Goal: Answer question/provide support

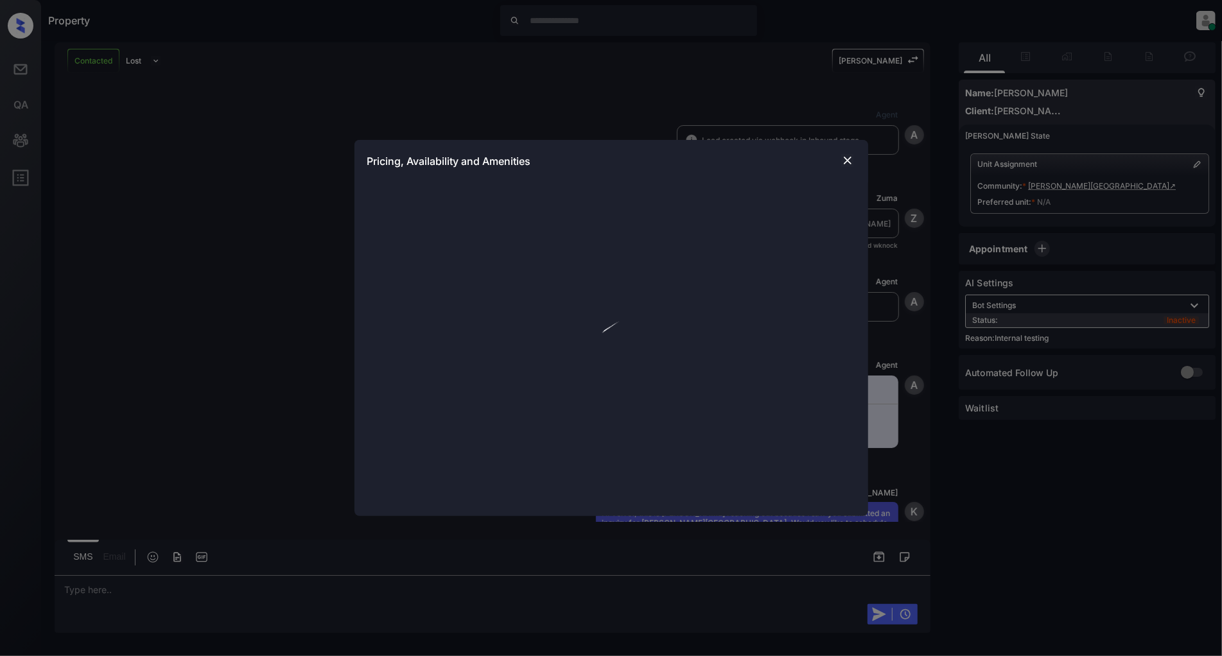
scroll to position [2491, 0]
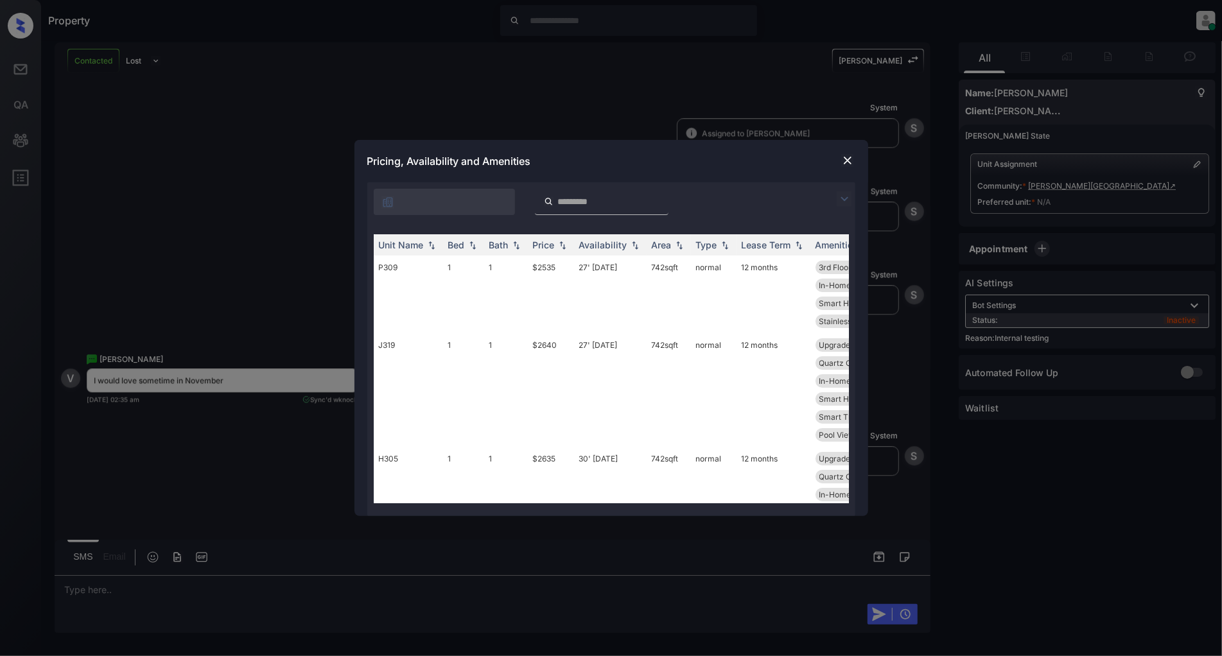
click at [854, 188] on div at bounding box center [611, 198] width 488 height 33
click at [830, 195] on div at bounding box center [611, 198] width 488 height 33
click at [841, 203] on img at bounding box center [843, 198] width 15 height 15
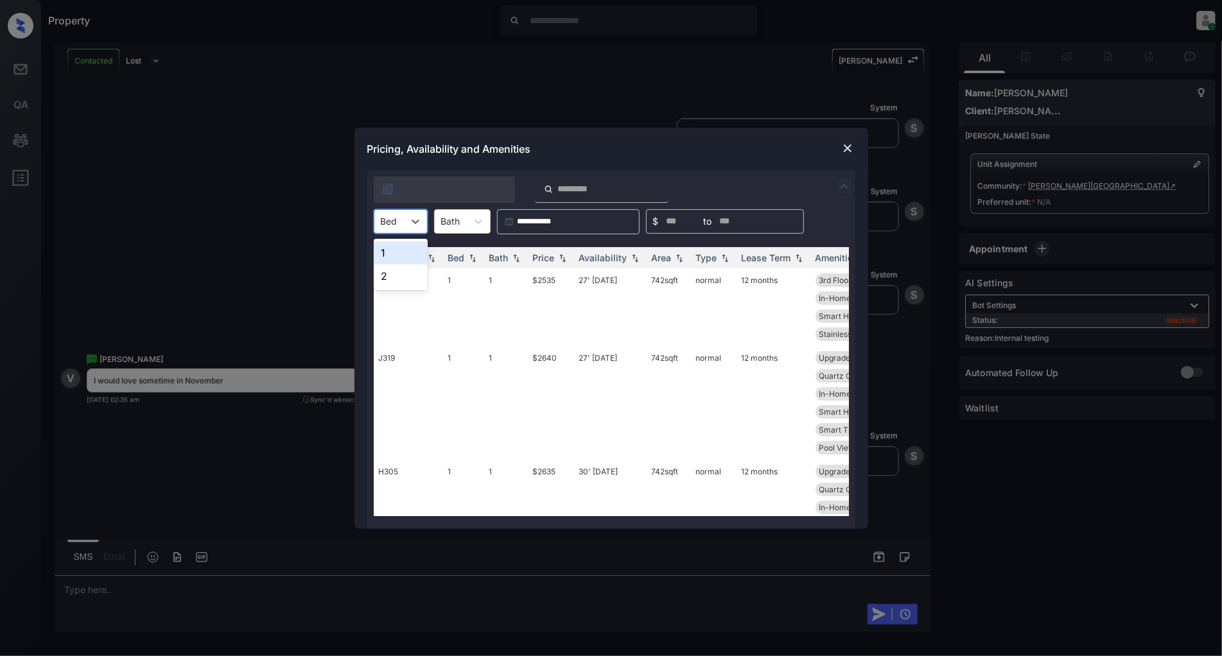
click at [395, 220] on div at bounding box center [389, 220] width 17 height 13
drag, startPoint x: 383, startPoint y: 270, endPoint x: 459, endPoint y: 270, distance: 76.4
click at [383, 270] on div "2" at bounding box center [401, 275] width 54 height 23
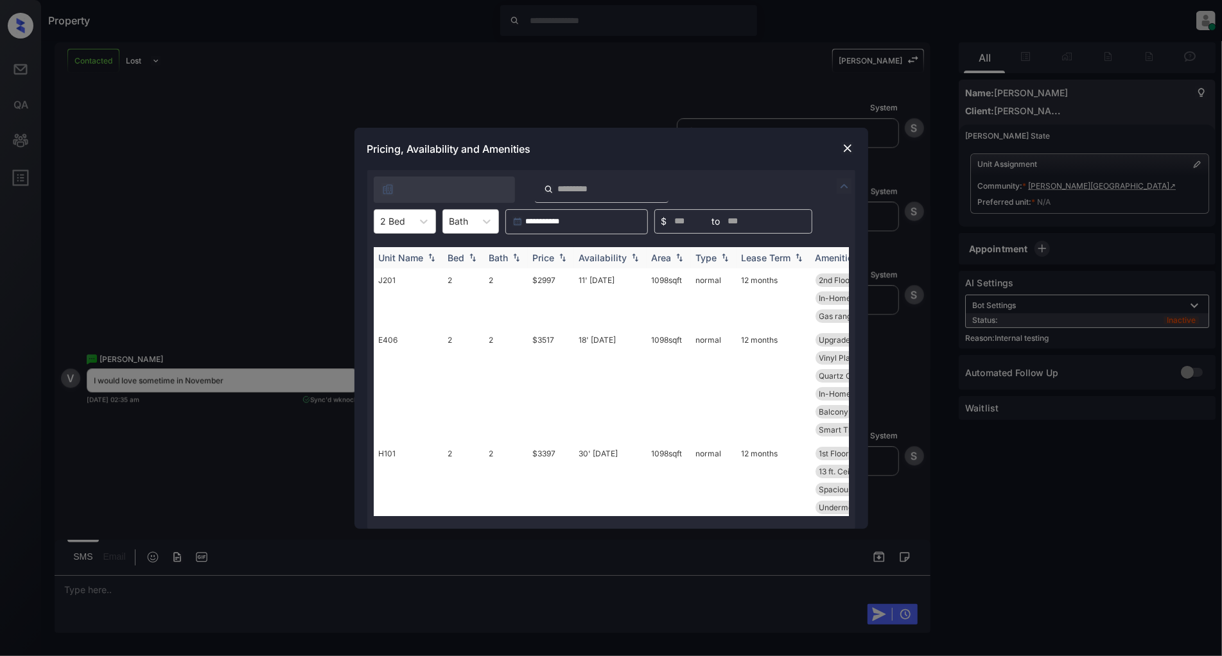
click at [562, 254] on img at bounding box center [562, 257] width 13 height 9
drag, startPoint x: 562, startPoint y: 279, endPoint x: 527, endPoint y: 281, distance: 34.8
click at [528, 281] on td "$2997" at bounding box center [551, 298] width 46 height 60
copy td "$2997"
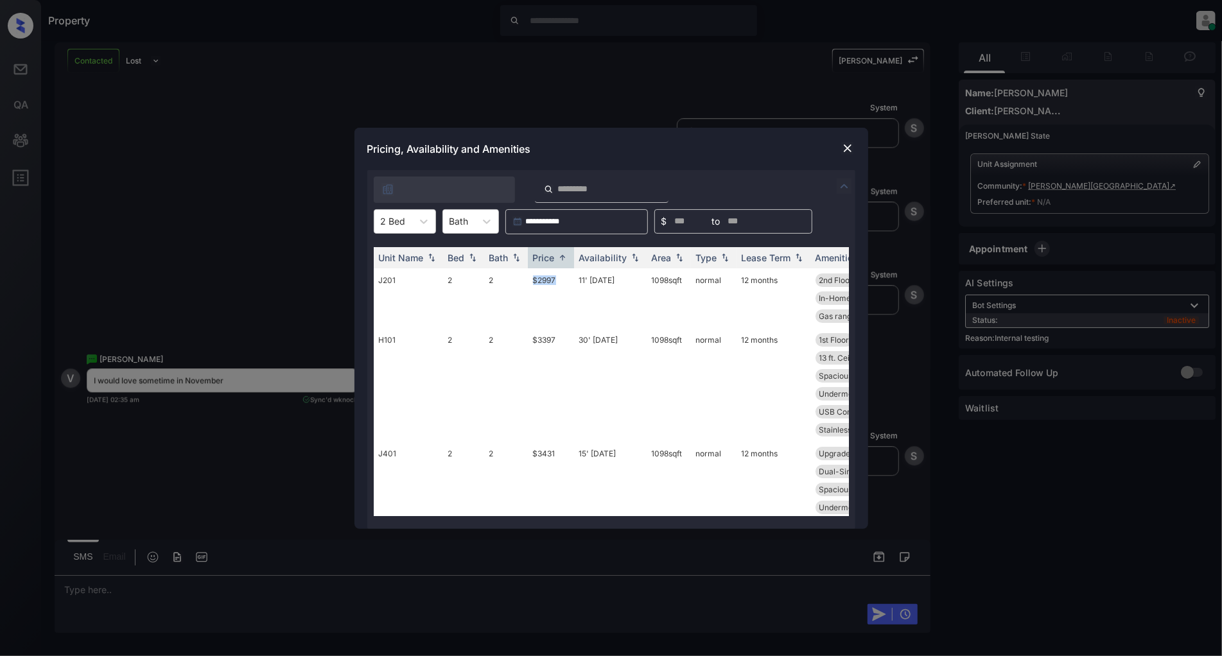
click at [851, 151] on img at bounding box center [847, 148] width 13 height 13
